Goal: Transaction & Acquisition: Purchase product/service

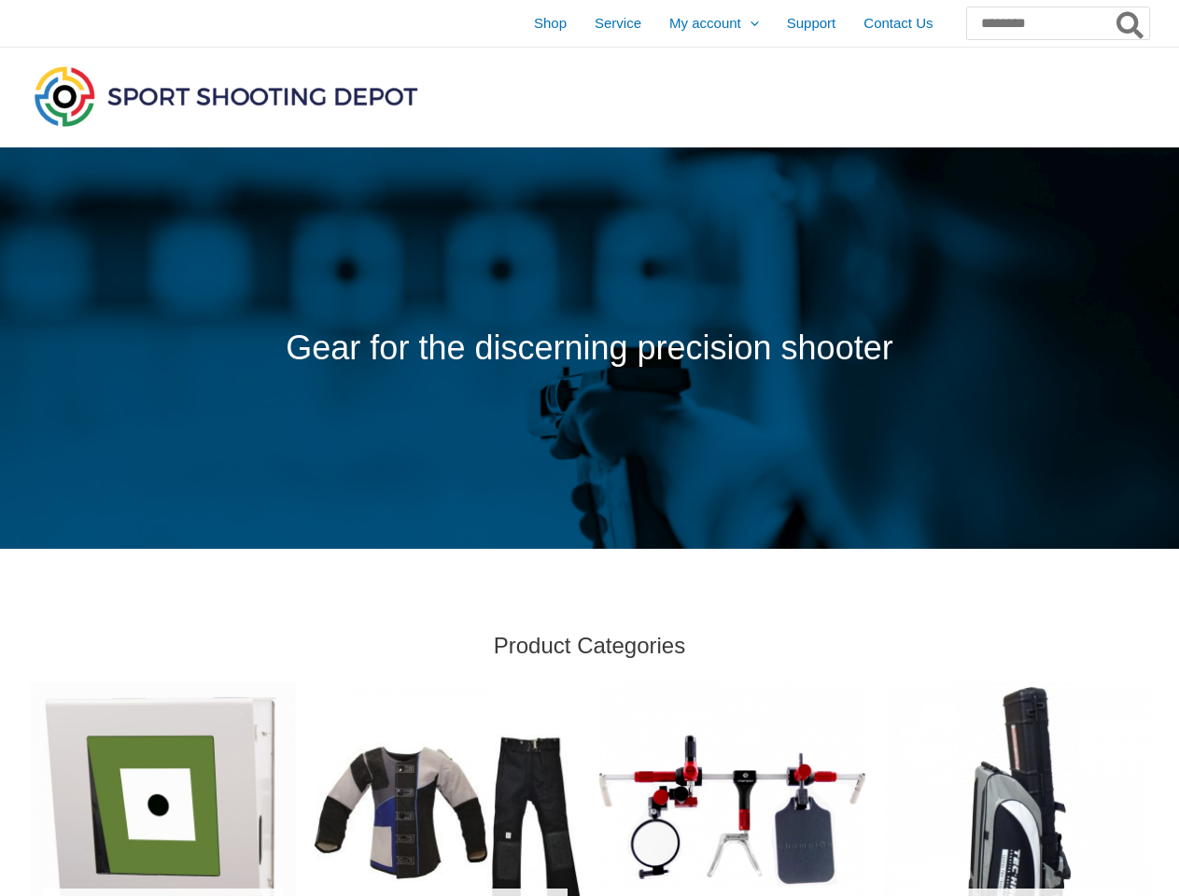
click at [589, 448] on span at bounding box center [589, 347] width 1179 height 401
click at [1130, 26] on icon "Search" at bounding box center [1129, 25] width 27 height 30
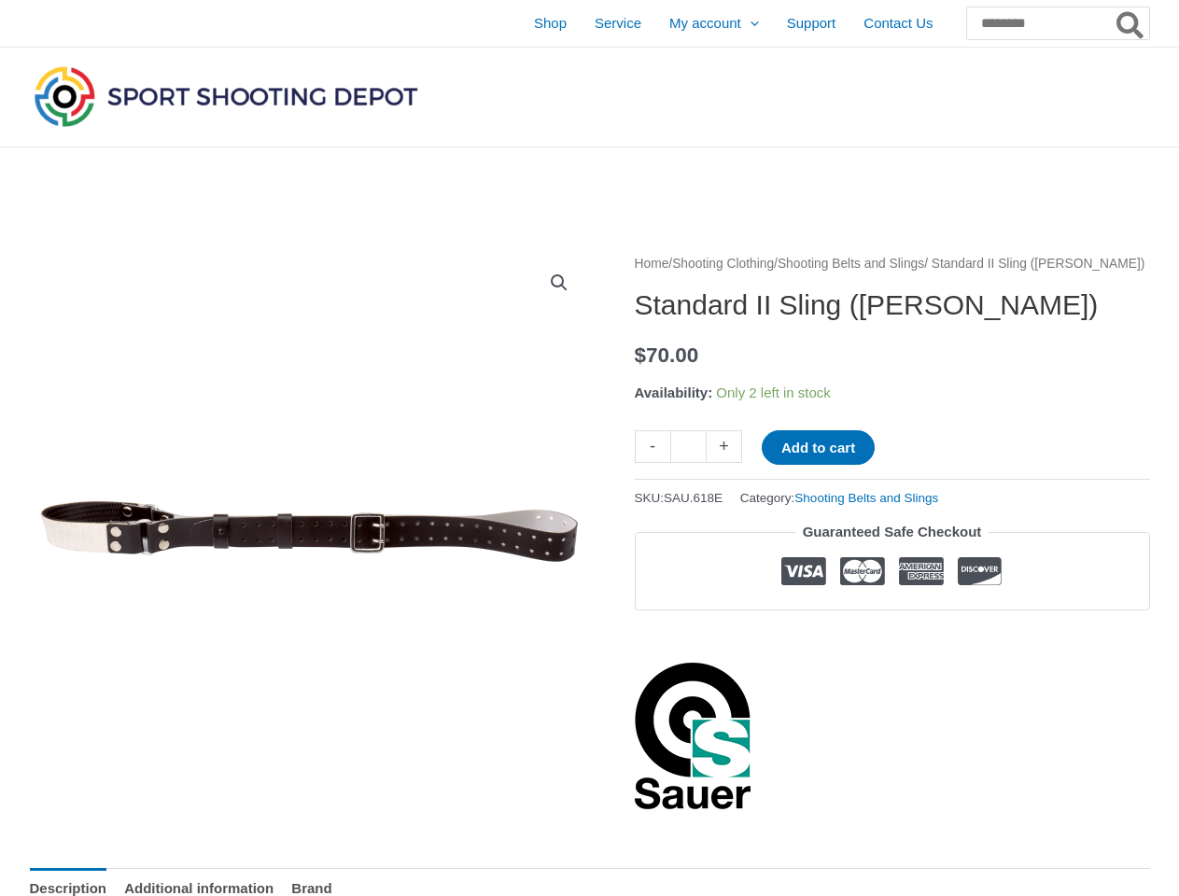
click at [589, 448] on div at bounding box center [310, 532] width 560 height 560
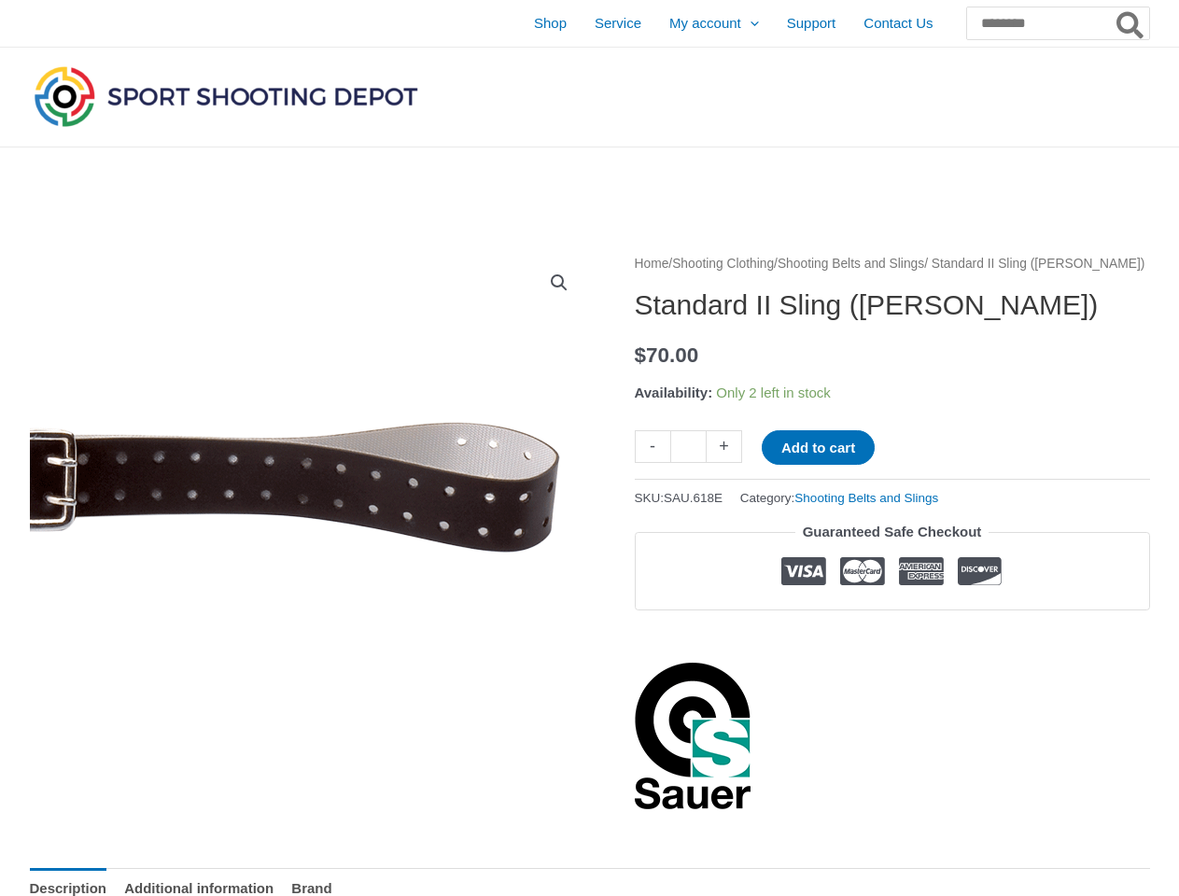
click at [1130, 26] on icon "Search" at bounding box center [1129, 25] width 27 height 30
click at [559, 283] on link "View full-screen image gallery" at bounding box center [559, 283] width 34 height 34
